Goal: Transaction & Acquisition: Purchase product/service

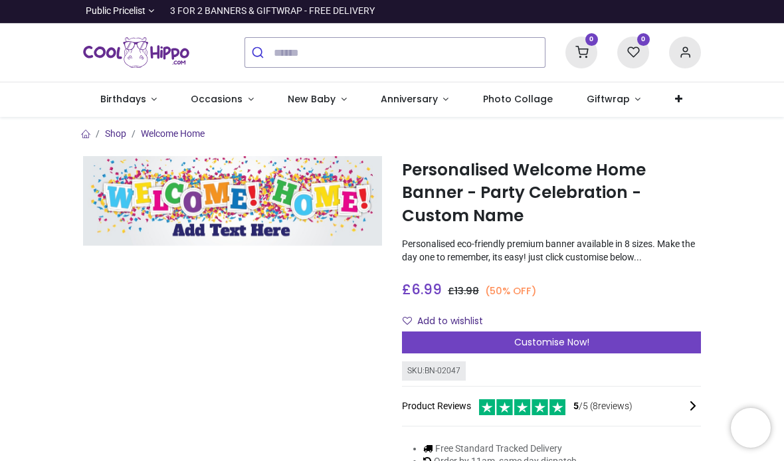
click at [581, 336] on span "Customise Now!" at bounding box center [551, 342] width 75 height 13
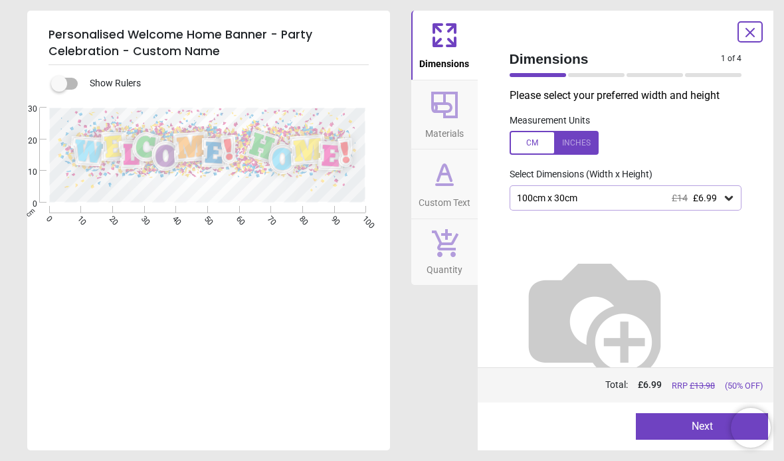
click at [762, 243] on div "Dimensions 1 of 4 1 of 5 Please select your preferred width and height Measurem…" at bounding box center [626, 231] width 296 height 440
click at [678, 417] on button "Next" at bounding box center [702, 426] width 132 height 27
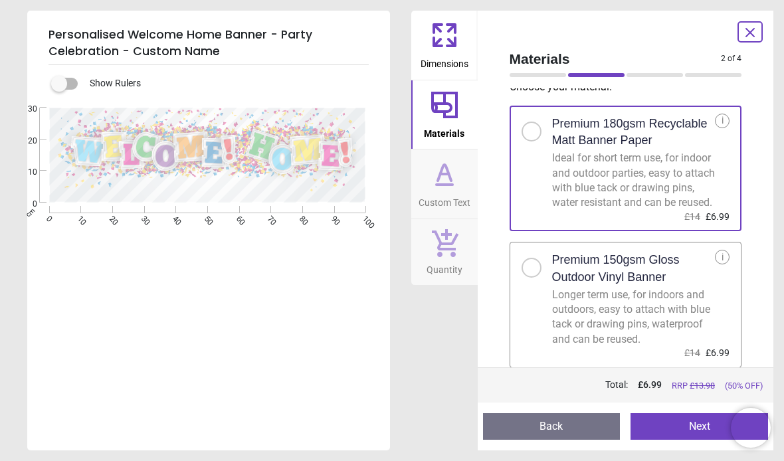
scroll to position [19, 0]
click at [689, 425] on button "Next" at bounding box center [700, 426] width 138 height 27
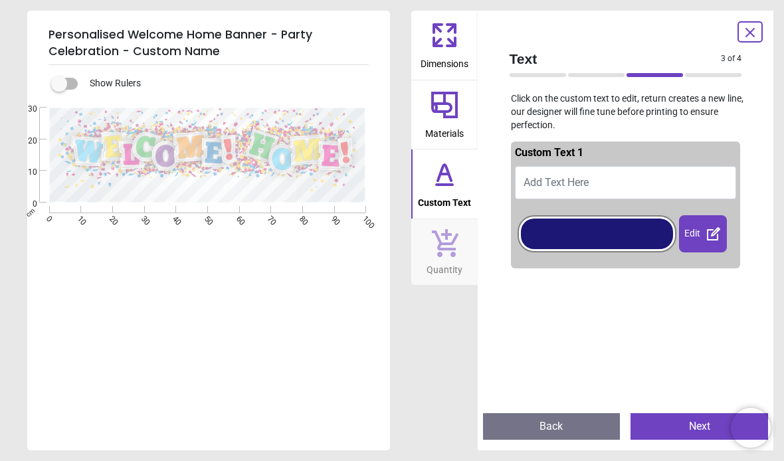
click at [602, 177] on button "Add Text Here" at bounding box center [626, 182] width 222 height 33
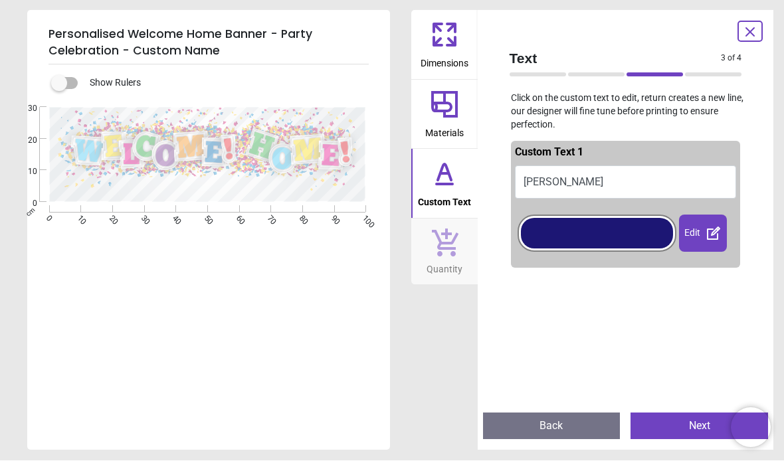
type textarea "******"
click at [610, 227] on div at bounding box center [597, 234] width 153 height 31
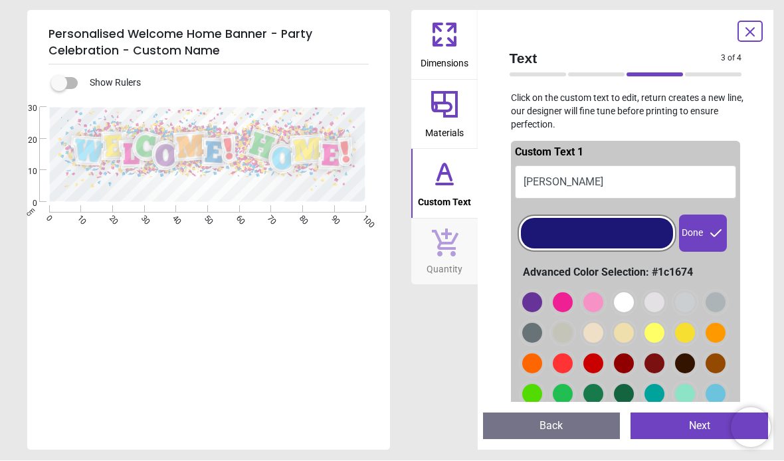
click at [542, 313] on div at bounding box center [532, 303] width 20 height 20
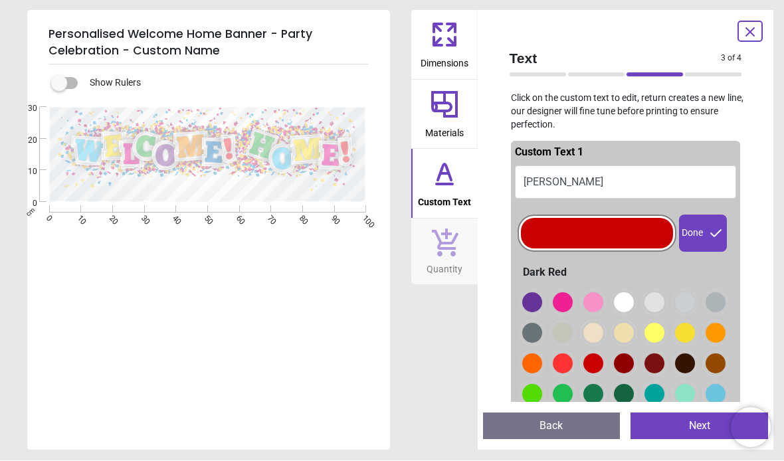
click at [527, 313] on div at bounding box center [532, 303] width 20 height 20
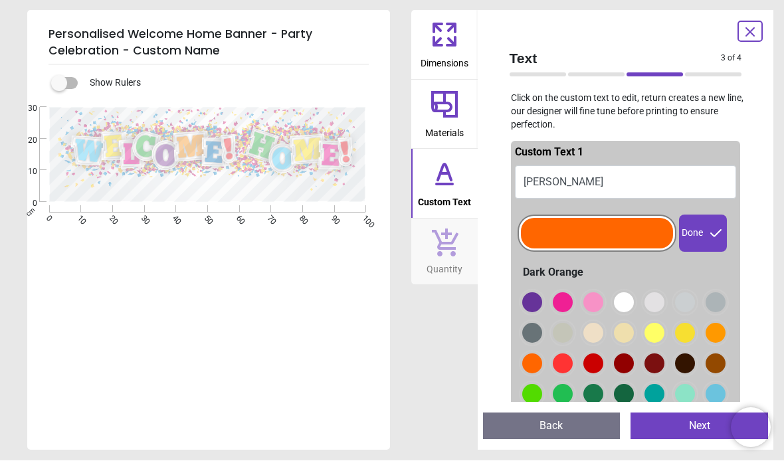
click at [542, 313] on div at bounding box center [532, 303] width 20 height 20
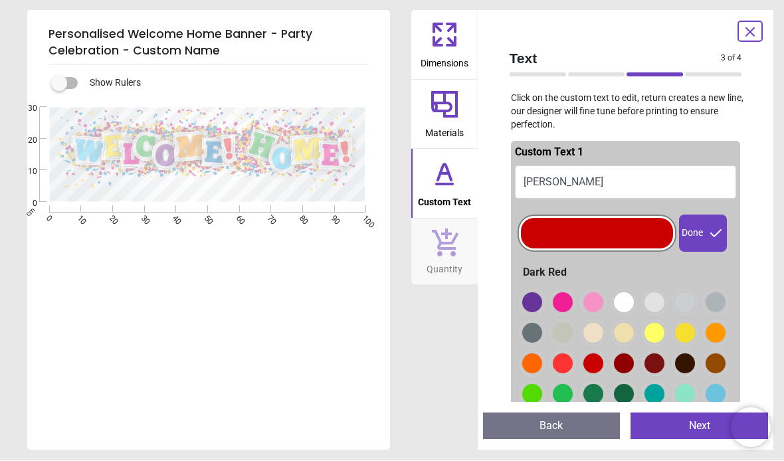
click at [690, 421] on button "Next" at bounding box center [700, 426] width 138 height 27
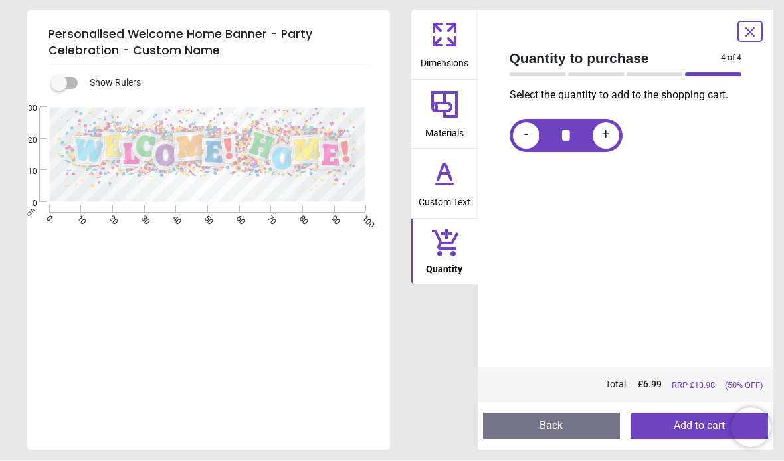
click at [743, 26] on icon at bounding box center [750, 33] width 16 height 16
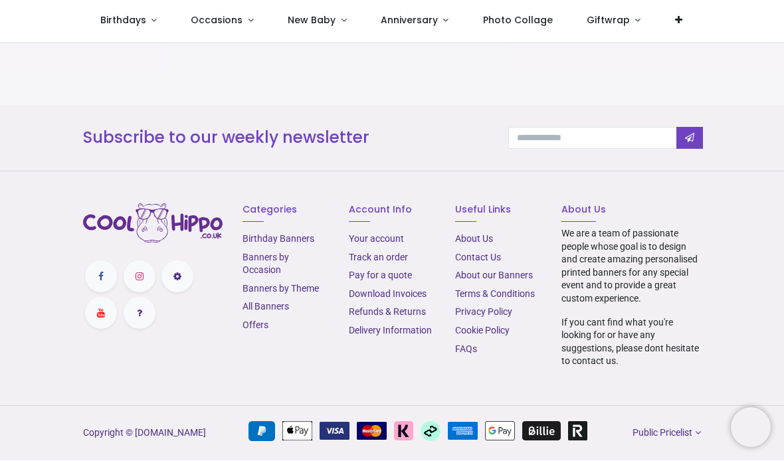
scroll to position [1858, 0]
click at [389, 336] on link "Delivery Information" at bounding box center [390, 331] width 83 height 11
